Goal: Transaction & Acquisition: Purchase product/service

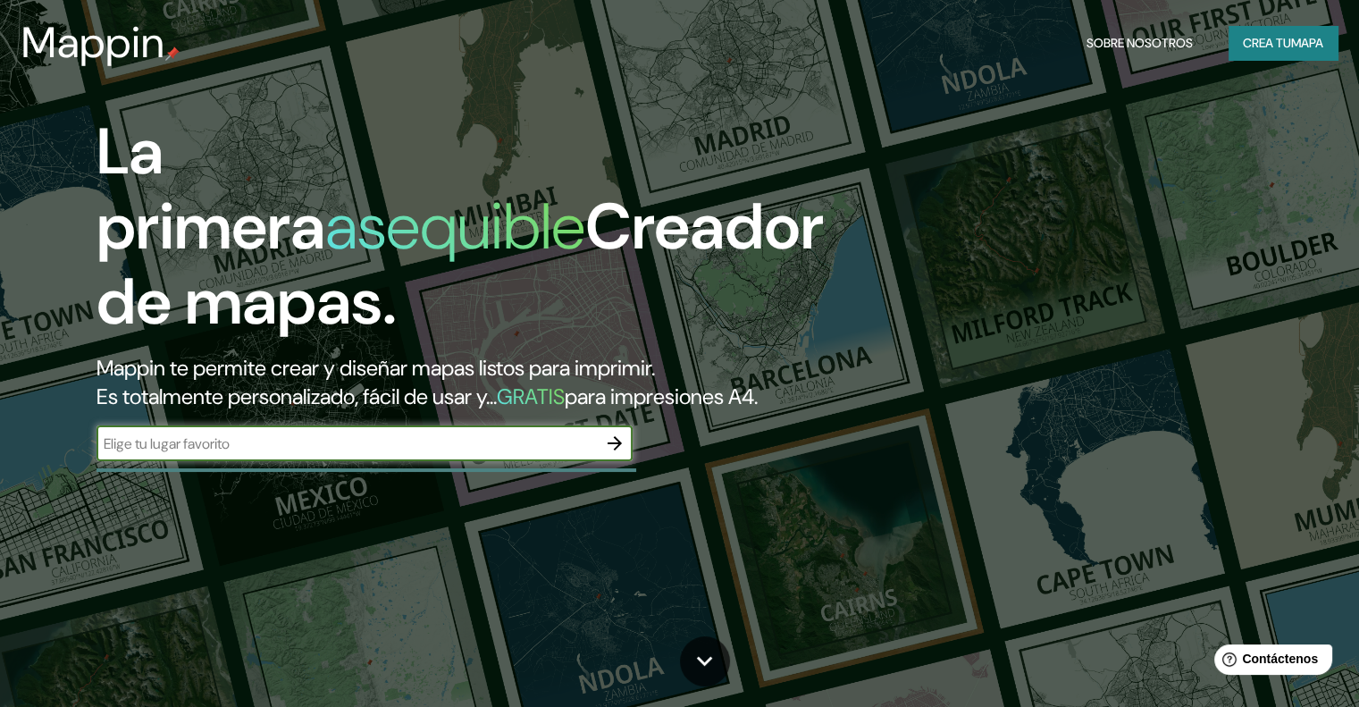
click at [309, 454] on input "text" at bounding box center [347, 443] width 501 height 21
click at [309, 454] on input "[PERSON_NAME]" at bounding box center [347, 443] width 501 height 21
type input "[PERSON_NAME] paraguay"
click at [614, 450] on icon "button" at bounding box center [615, 443] width 14 height 14
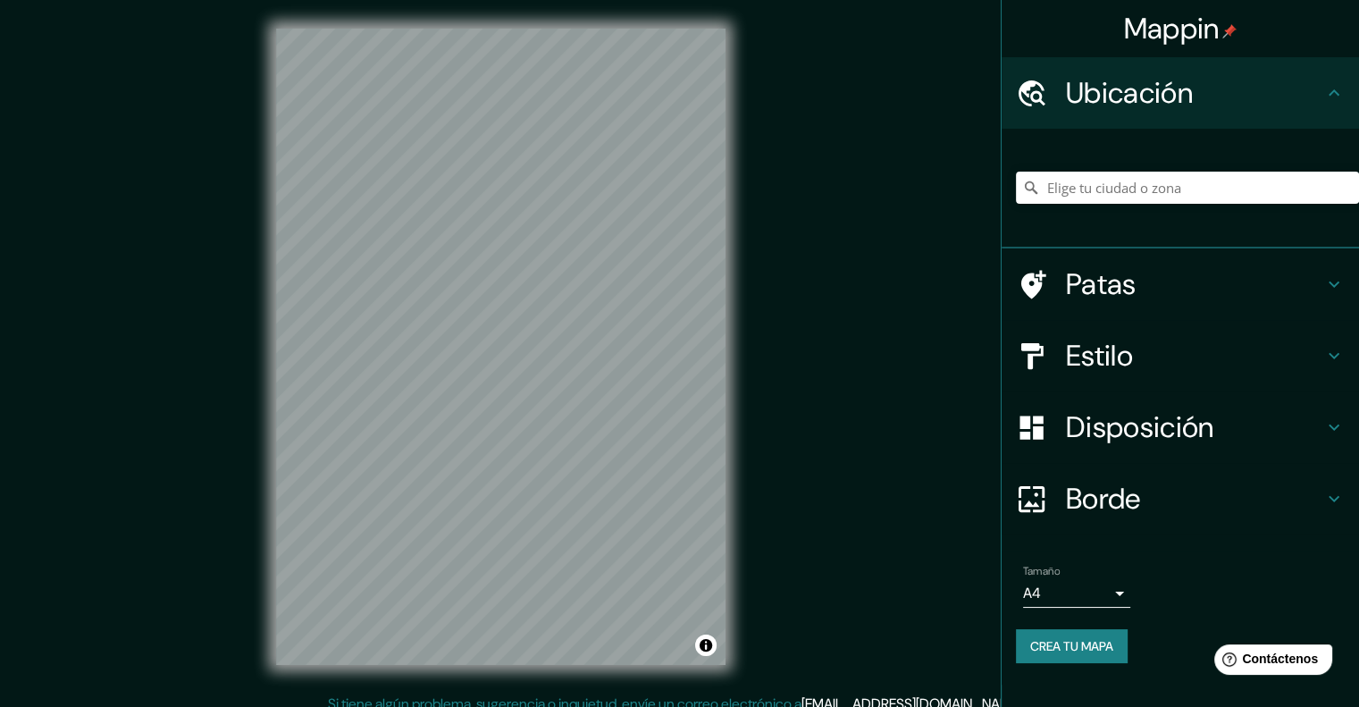
click at [1211, 197] on div at bounding box center [1187, 187] width 343 height 89
click at [1193, 181] on input "Elige tu ciudad o zona" at bounding box center [1187, 188] width 343 height 32
click at [1201, 188] on input "[GEOGRAPHIC_DATA], [GEOGRAPHIC_DATA]" at bounding box center [1187, 188] width 343 height 32
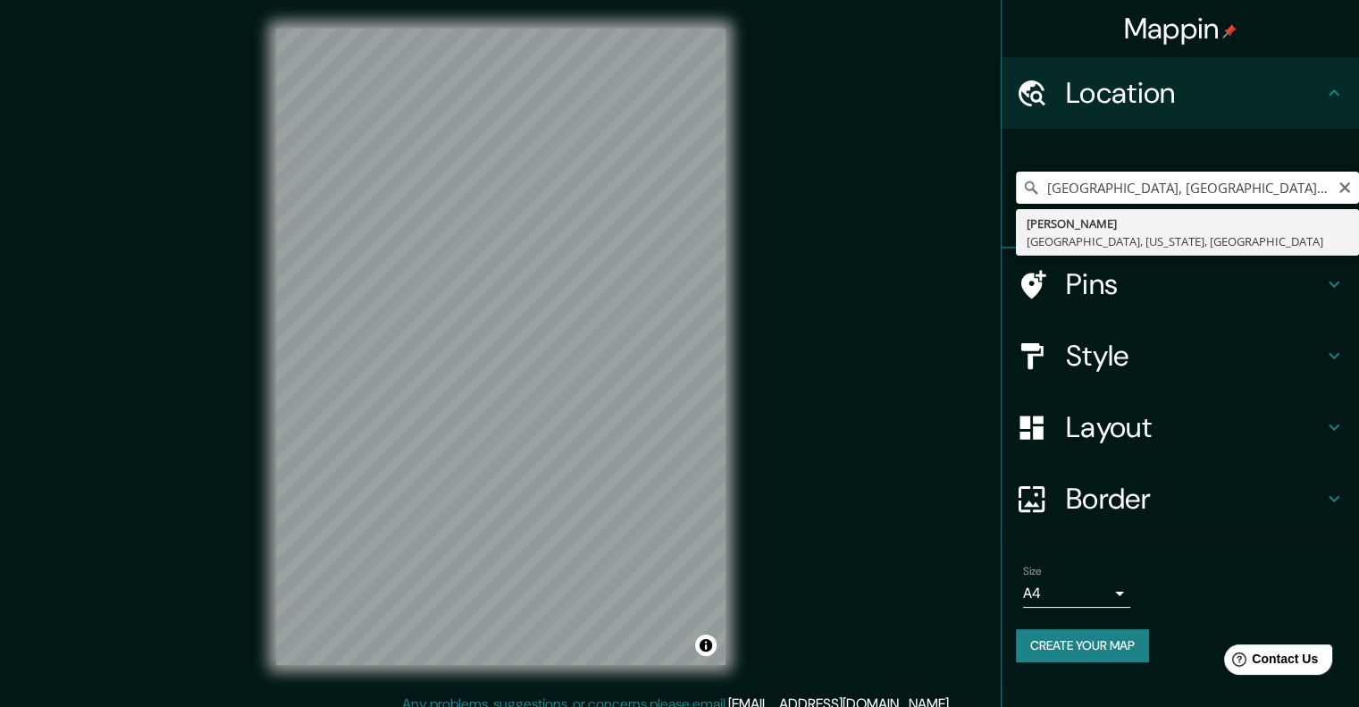
type input "[PERSON_NAME], [GEOGRAPHIC_DATA], [US_STATE], [GEOGRAPHIC_DATA]"
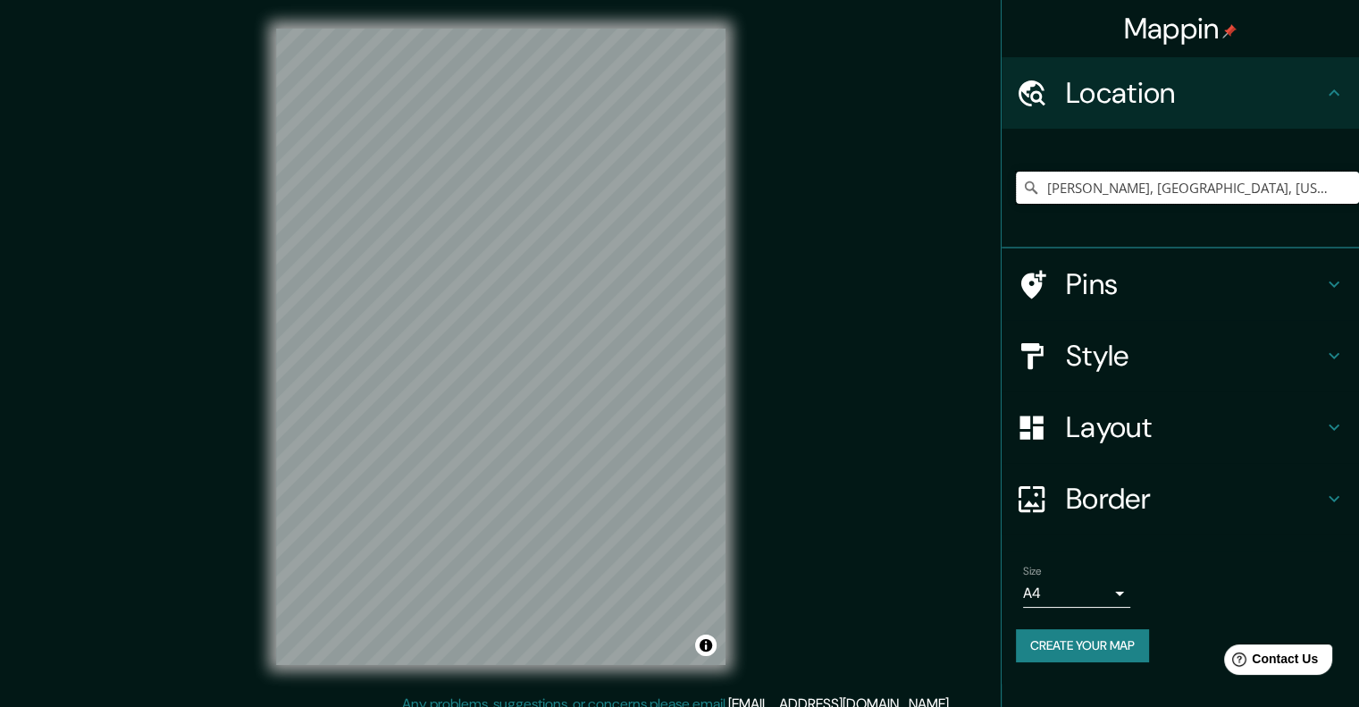
click at [1256, 182] on input "[PERSON_NAME], [GEOGRAPHIC_DATA], [US_STATE], [GEOGRAPHIC_DATA]" at bounding box center [1187, 188] width 343 height 32
drag, startPoint x: 1048, startPoint y: 189, endPoint x: 1372, endPoint y: 196, distance: 323.6
click at [1359, 196] on html "Mappin Location [GEOGRAPHIC_DATA], [GEOGRAPHIC_DATA], [US_STATE], [GEOGRAPHIC_D…" at bounding box center [679, 353] width 1359 height 707
